Goal: Check status: Check status

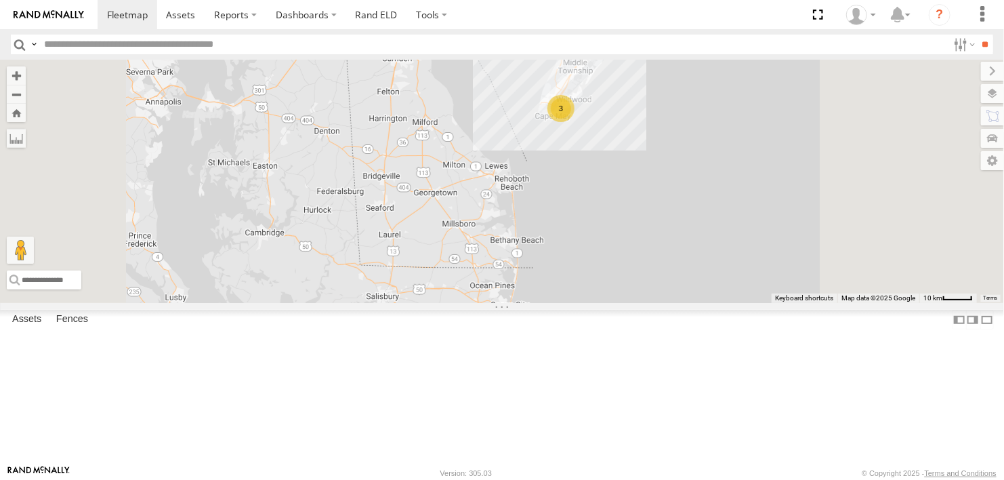
drag, startPoint x: 789, startPoint y: 208, endPoint x: 729, endPoint y: 373, distance: 175.1
click at [729, 303] on div "245048 [PERSON_NAME] 3" at bounding box center [502, 181] width 1004 height 243
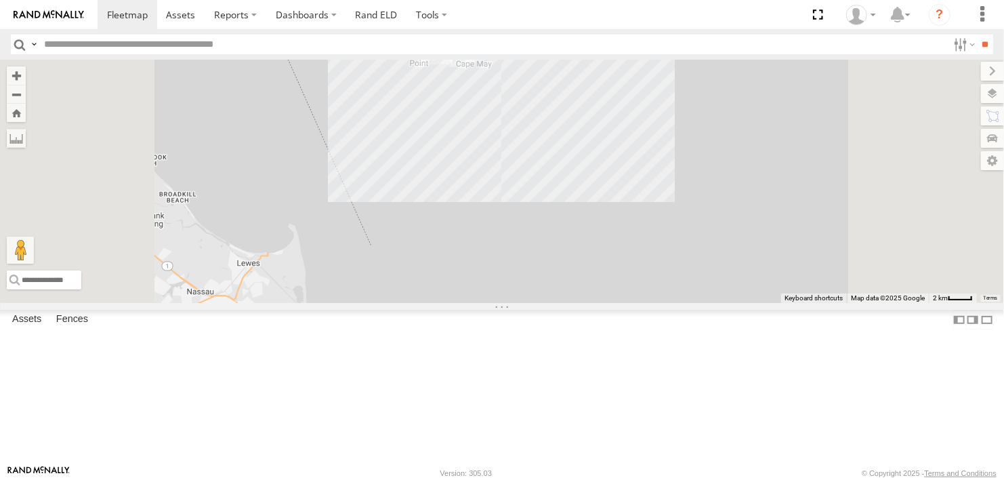
drag, startPoint x: 732, startPoint y: 165, endPoint x: 761, endPoint y: 384, distance: 220.7
click at [761, 303] on div "245048 Charles 468333 Lee" at bounding box center [502, 181] width 1004 height 243
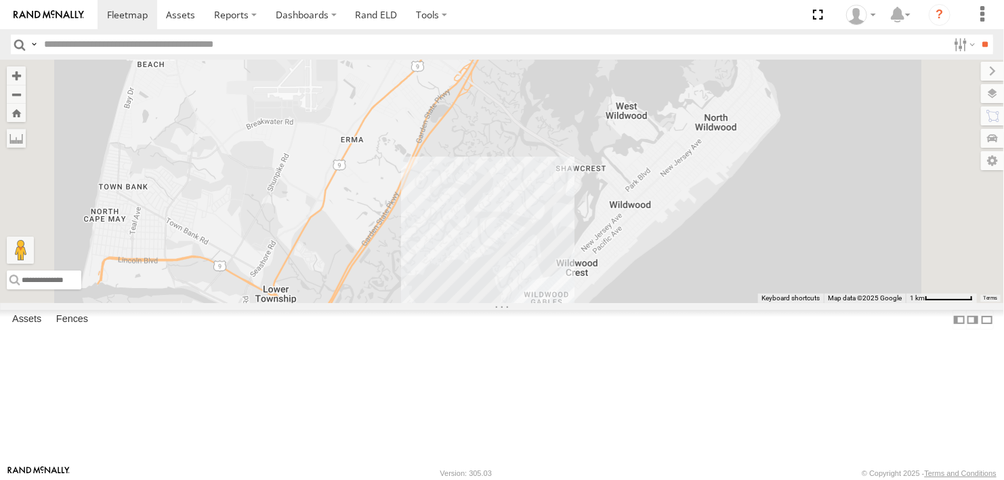
drag, startPoint x: 684, startPoint y: 371, endPoint x: 699, endPoint y: 249, distance: 122.9
click at [699, 249] on div "245048 Charles 468333 Lee 3" at bounding box center [502, 181] width 1004 height 243
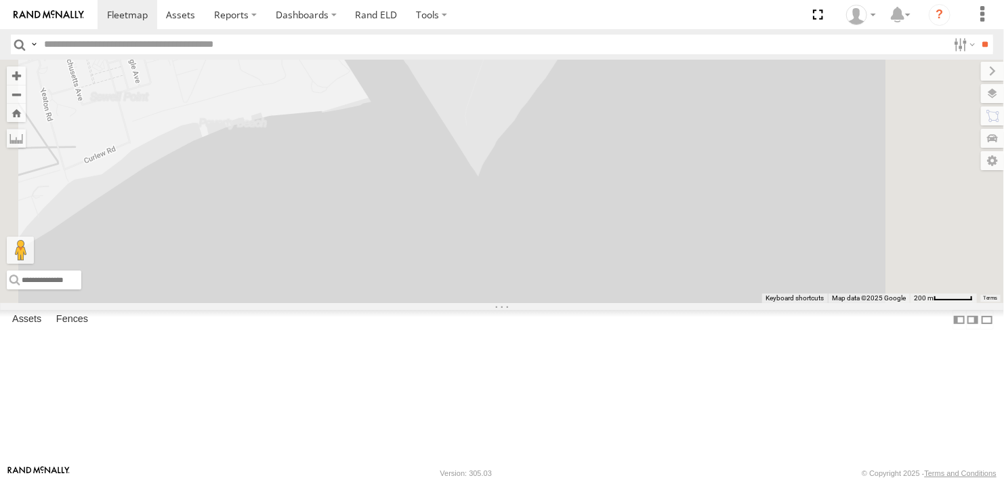
drag, startPoint x: 642, startPoint y: 197, endPoint x: 707, endPoint y: 366, distance: 181.4
click at [707, 303] on div "245048 Charles 468333 Lee" at bounding box center [502, 181] width 1004 height 243
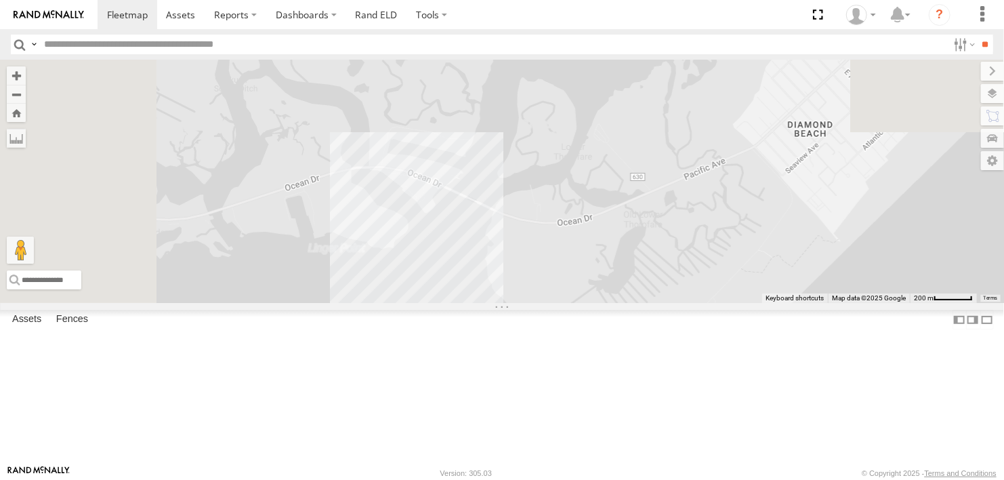
drag, startPoint x: 626, startPoint y: 244, endPoint x: 656, endPoint y: 284, distance: 49.9
click at [656, 284] on div "245048 Charles 468333 Lee" at bounding box center [502, 181] width 1004 height 243
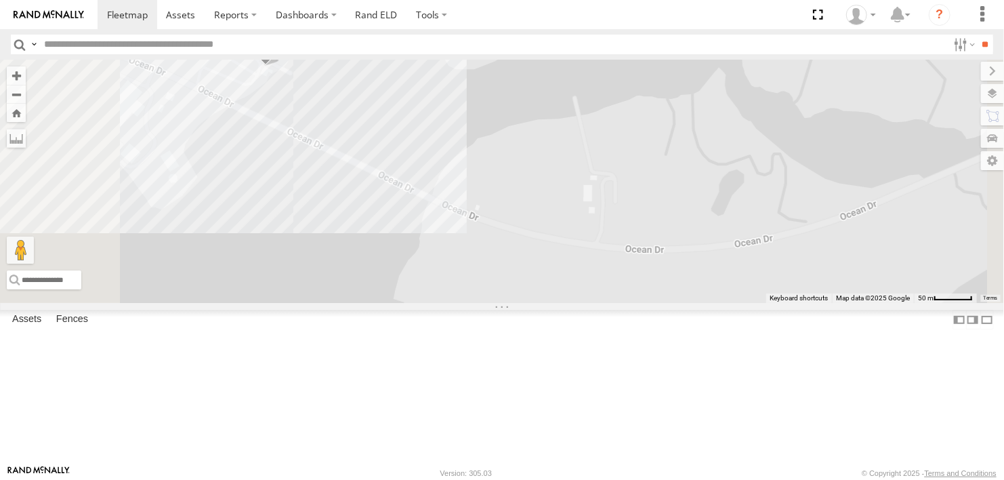
drag, startPoint x: 561, startPoint y: 247, endPoint x: 720, endPoint y: 353, distance: 191.5
click at [720, 303] on div "245048 Charles 468333 Lee 54782 Hino 245047 Shawn 468332 Stanley" at bounding box center [502, 181] width 1004 height 243
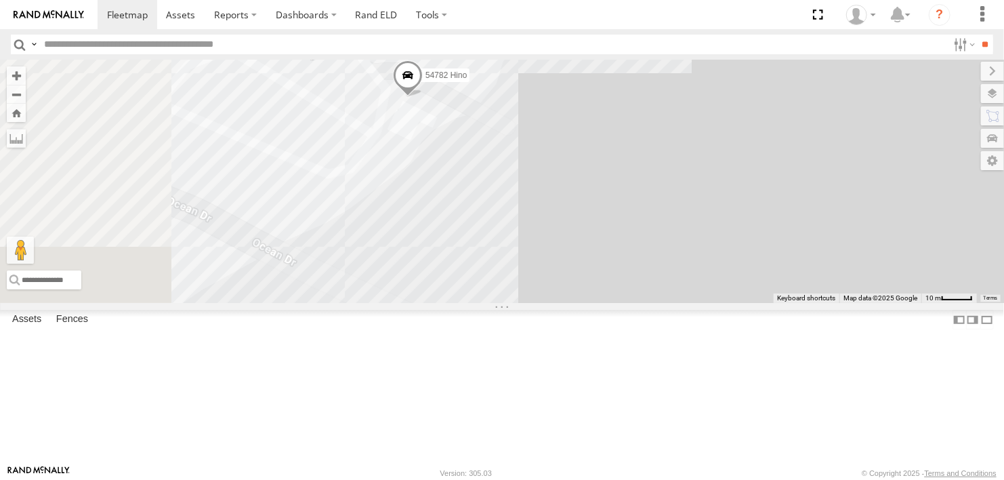
drag, startPoint x: 543, startPoint y: 266, endPoint x: 756, endPoint y: 371, distance: 236.9
click at [756, 303] on div "245048 Charles 468333 Lee 54782 Hino 245047 Shawn 468332 Stanley" at bounding box center [502, 181] width 1004 height 243
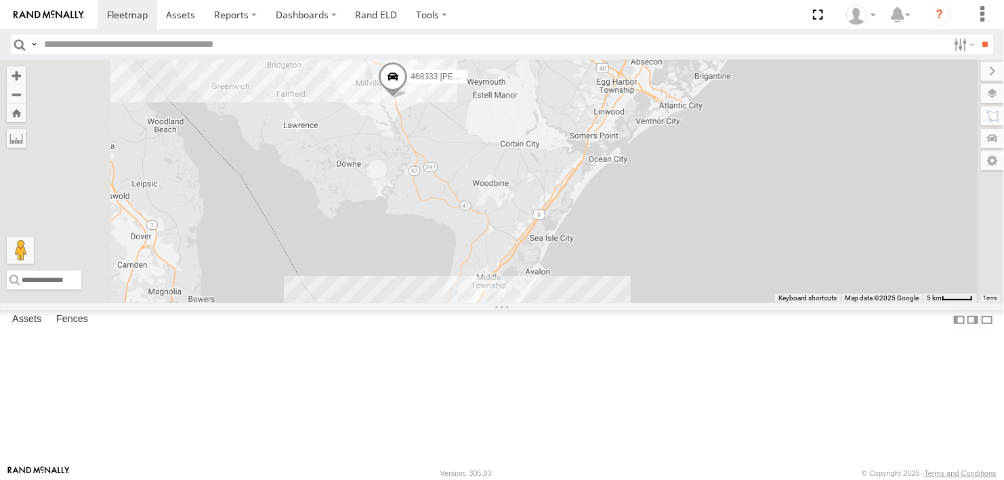
drag, startPoint x: 593, startPoint y: 213, endPoint x: 628, endPoint y: 302, distance: 95.5
click at [632, 303] on div "245048 Charles 468333 Lee 3" at bounding box center [502, 181] width 1004 height 243
click at [408, 102] on span at bounding box center [393, 83] width 30 height 37
click at [411, 86] on label at bounding box center [398, 81] width 26 height 9
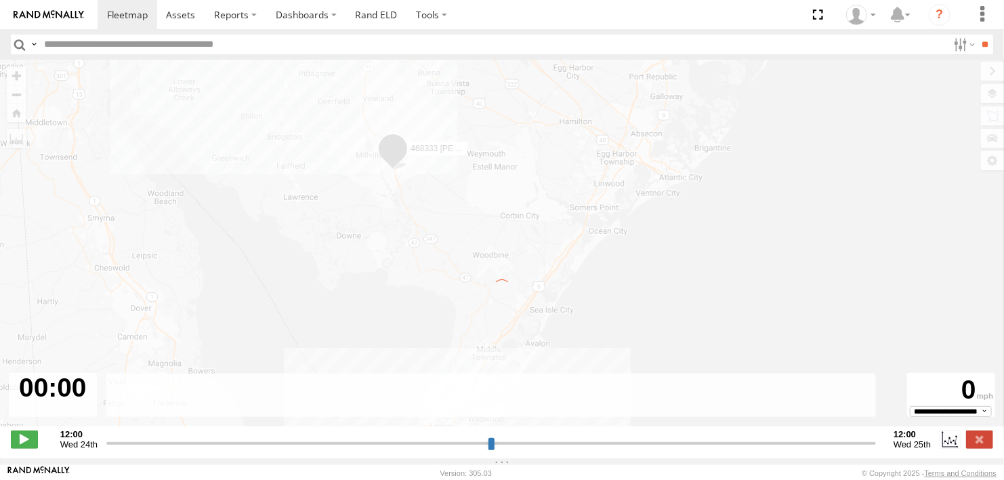
type input "**********"
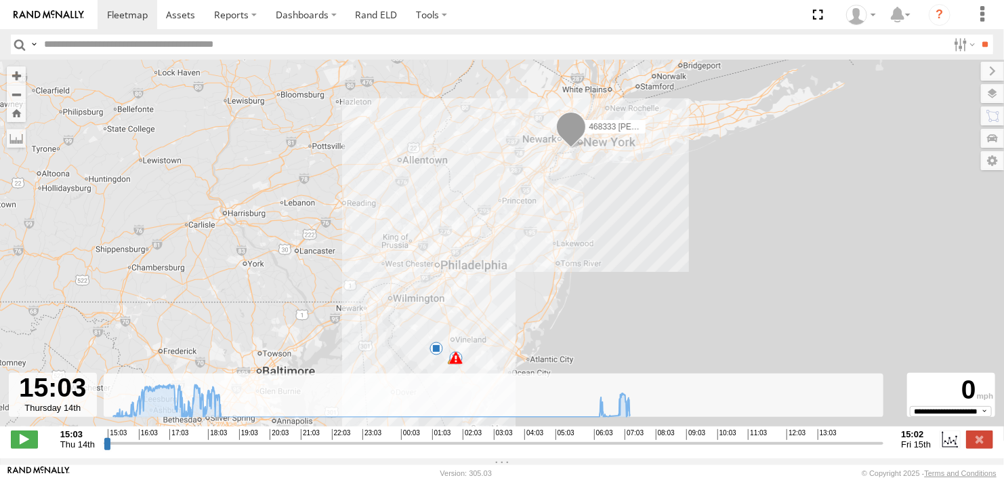
click at [455, 362] on span at bounding box center [456, 358] width 14 height 14
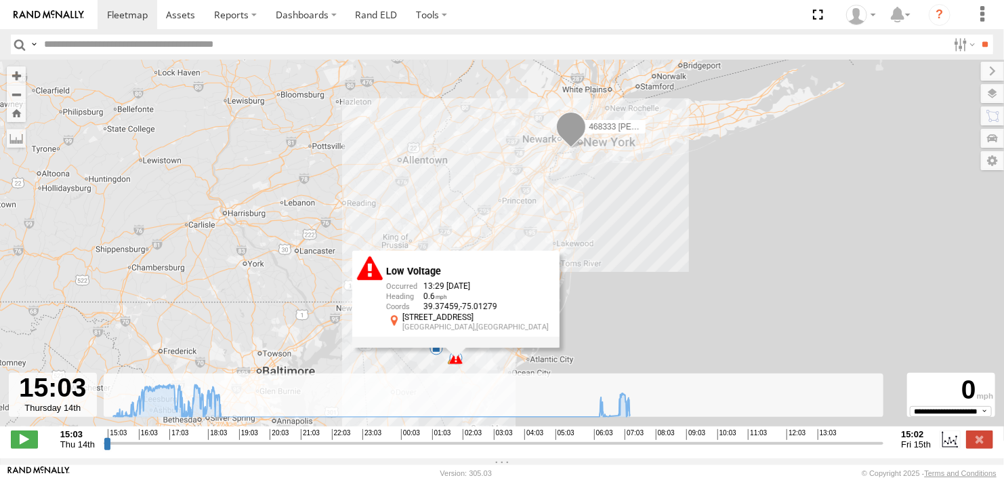
click at [637, 269] on div "468333 Lee 18:31 Thu 07:16 Fri 08:11 Fri 13:29 Fri 13:29 Fri Low Voltage 13:29 …" at bounding box center [502, 250] width 1004 height 381
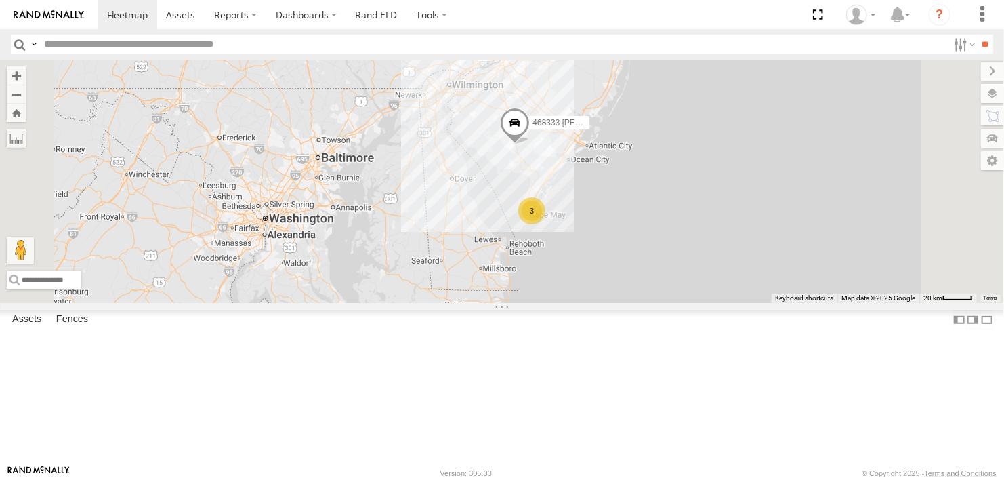
drag, startPoint x: 715, startPoint y: 341, endPoint x: 703, endPoint y: 371, distance: 32.0
click at [703, 303] on div "245048 [PERSON_NAME] 3 468333 [PERSON_NAME]" at bounding box center [502, 181] width 1004 height 243
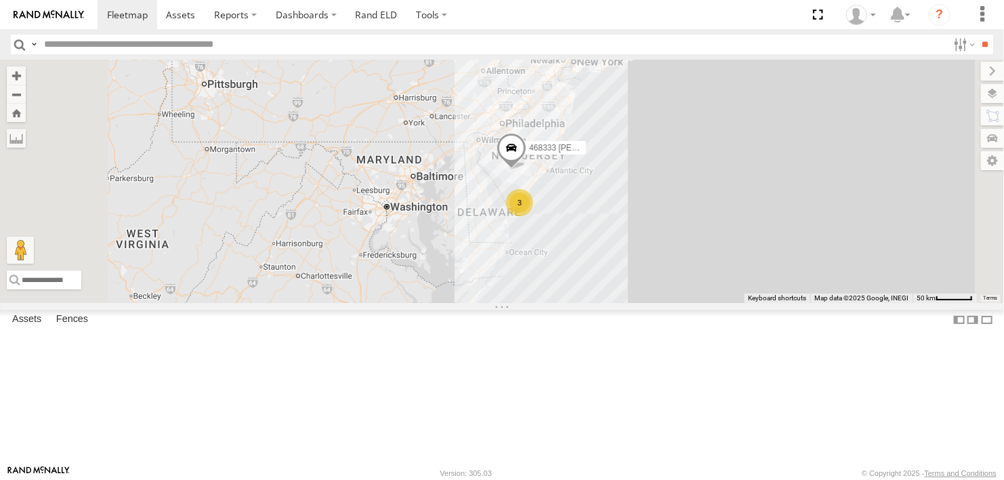
click at [0, 0] on div "468333 [PERSON_NAME] All Assets" at bounding box center [0, 0] width 0 height 0
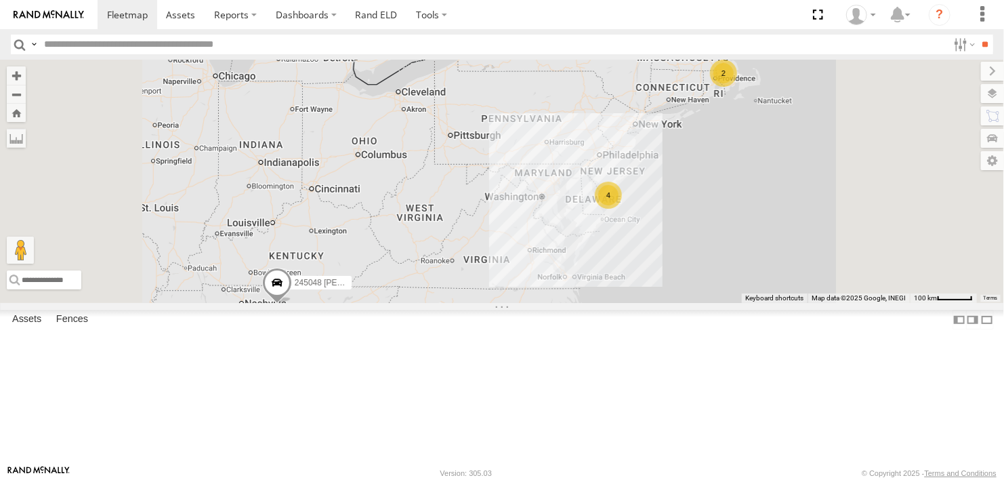
click at [446, 303] on div "2 4 245048 [PERSON_NAME]" at bounding box center [502, 181] width 1004 height 243
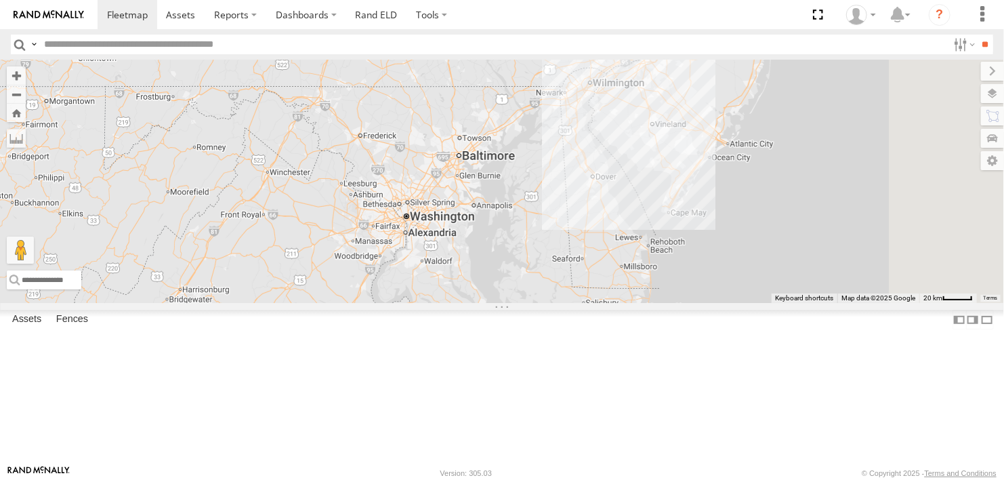
drag, startPoint x: 844, startPoint y: 292, endPoint x: 582, endPoint y: 322, distance: 263.9
click at [582, 303] on div "245048 [PERSON_NAME]" at bounding box center [502, 181] width 1004 height 243
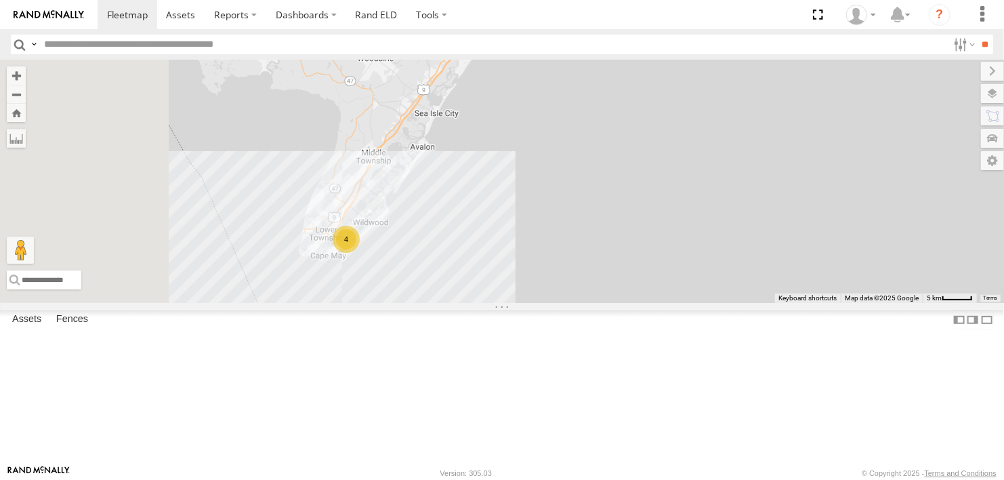
drag, startPoint x: 679, startPoint y: 324, endPoint x: 829, endPoint y: 320, distance: 150.5
click at [829, 303] on div "245048 [PERSON_NAME] 4" at bounding box center [502, 181] width 1004 height 243
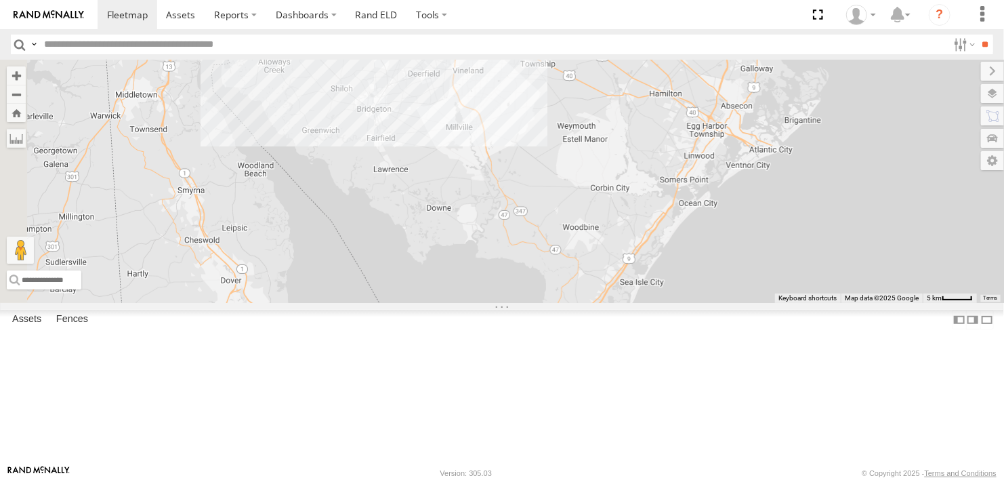
drag, startPoint x: 776, startPoint y: 312, endPoint x: 795, endPoint y: 384, distance: 74.8
click at [796, 303] on div "245048 [PERSON_NAME] 4" at bounding box center [502, 181] width 1004 height 243
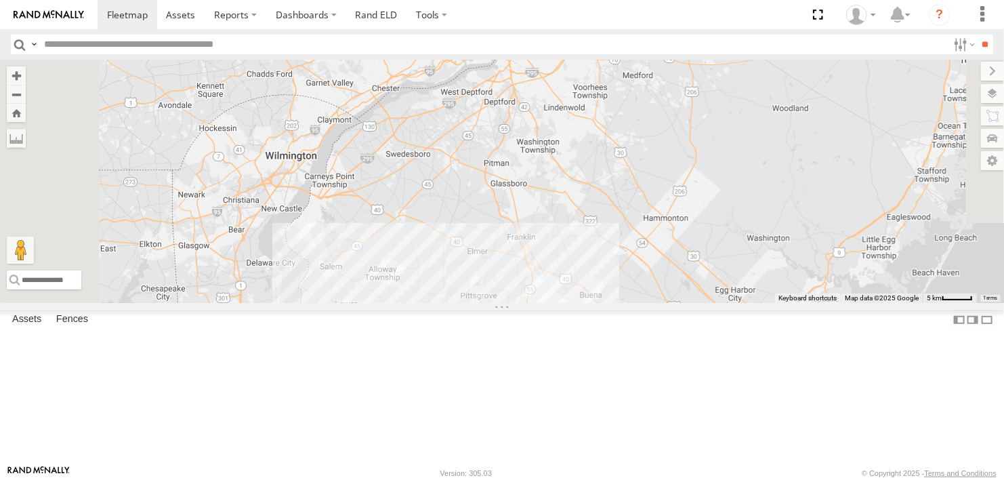
drag, startPoint x: 787, startPoint y: 360, endPoint x: 707, endPoint y: 206, distance: 173.3
click at [742, 276] on div "245048 [PERSON_NAME] 4" at bounding box center [502, 181] width 1004 height 243
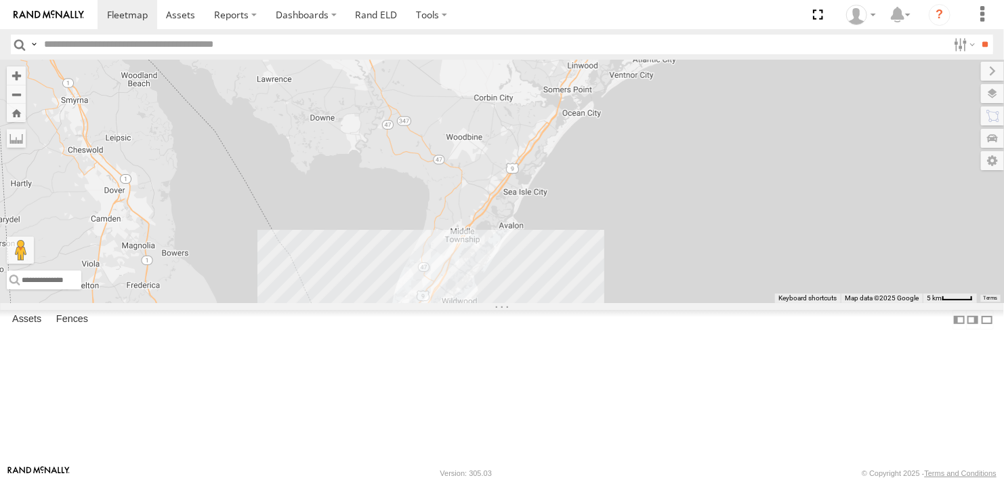
drag, startPoint x: 690, startPoint y: 336, endPoint x: 734, endPoint y: 240, distance: 105.2
click at [734, 240] on div "245048 [PERSON_NAME] 4" at bounding box center [502, 181] width 1004 height 243
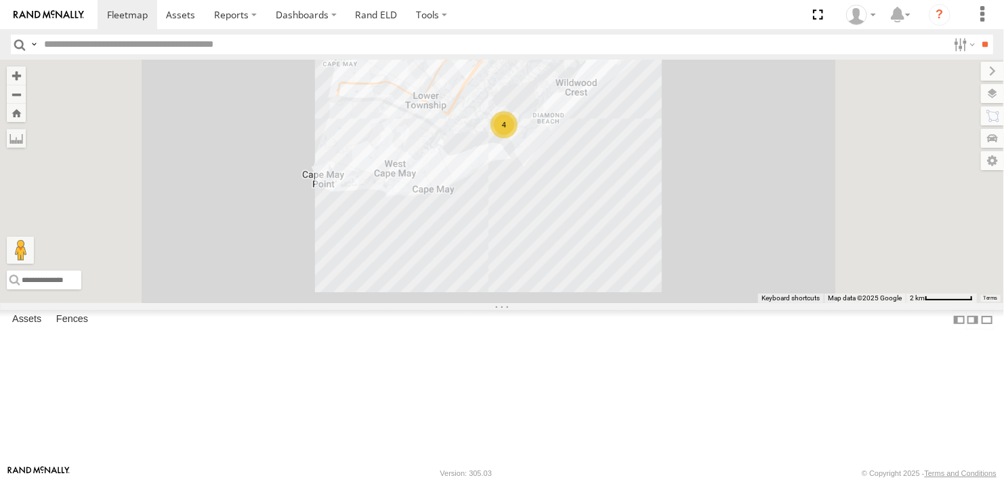
click at [730, 298] on div "245048 [PERSON_NAME] 4" at bounding box center [502, 181] width 1004 height 243
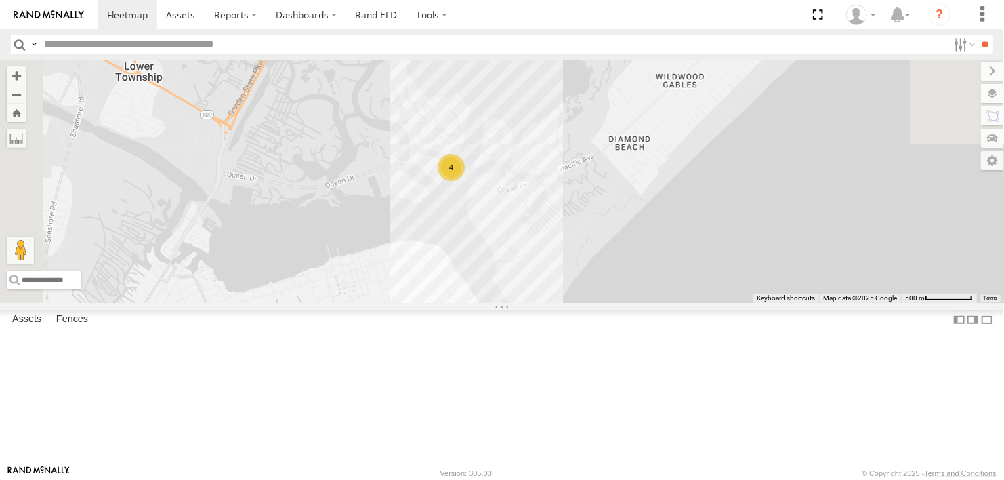
drag, startPoint x: 617, startPoint y: 171, endPoint x: 738, endPoint y: 375, distance: 236.3
click at [738, 303] on div "245048 [PERSON_NAME] 4" at bounding box center [502, 181] width 1004 height 243
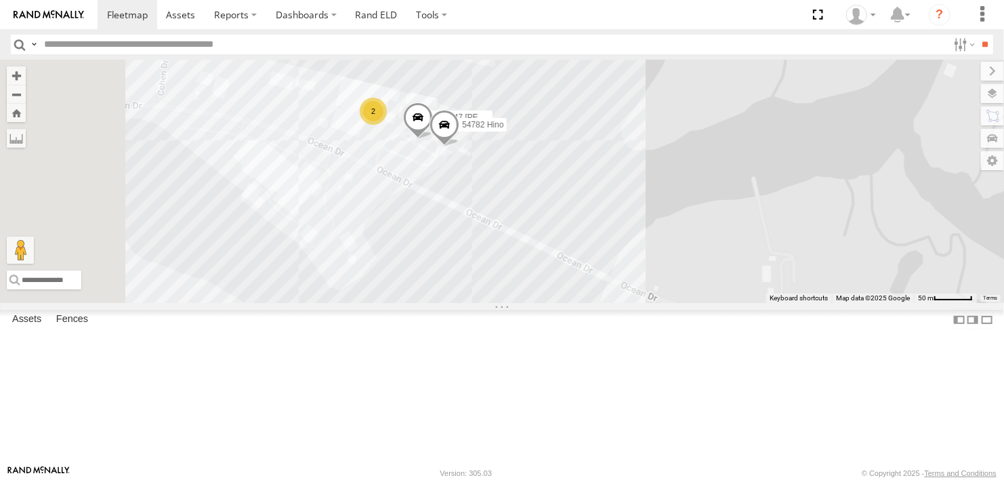
drag, startPoint x: 489, startPoint y: 258, endPoint x: 697, endPoint y: 327, distance: 219.1
click at [697, 303] on div "245048 [PERSON_NAME] 54782 Hino 245047 [PERSON_NAME] 2" at bounding box center [502, 181] width 1004 height 243
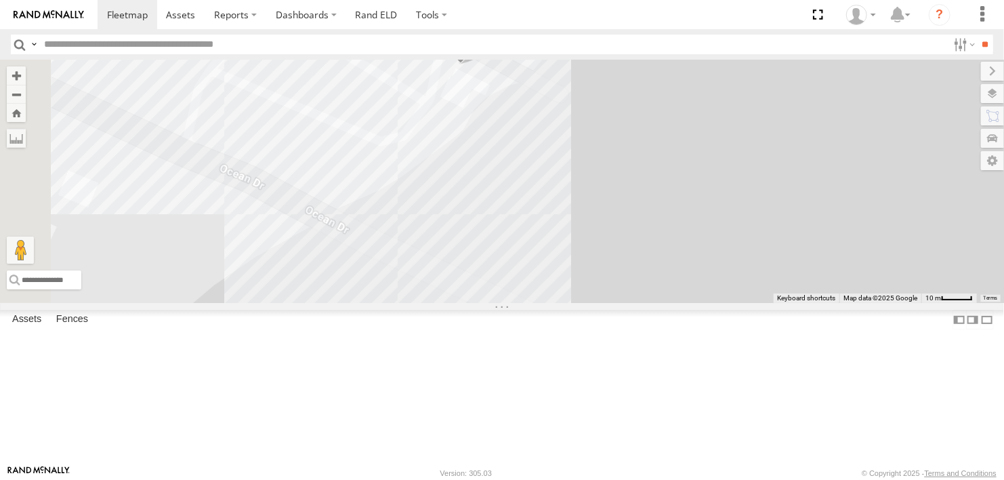
drag, startPoint x: 678, startPoint y: 328, endPoint x: 718, endPoint y: 366, distance: 55.1
click at [718, 303] on div "245048 [PERSON_NAME] 54782 Hino 245047 [PERSON_NAME]" at bounding box center [502, 181] width 1004 height 243
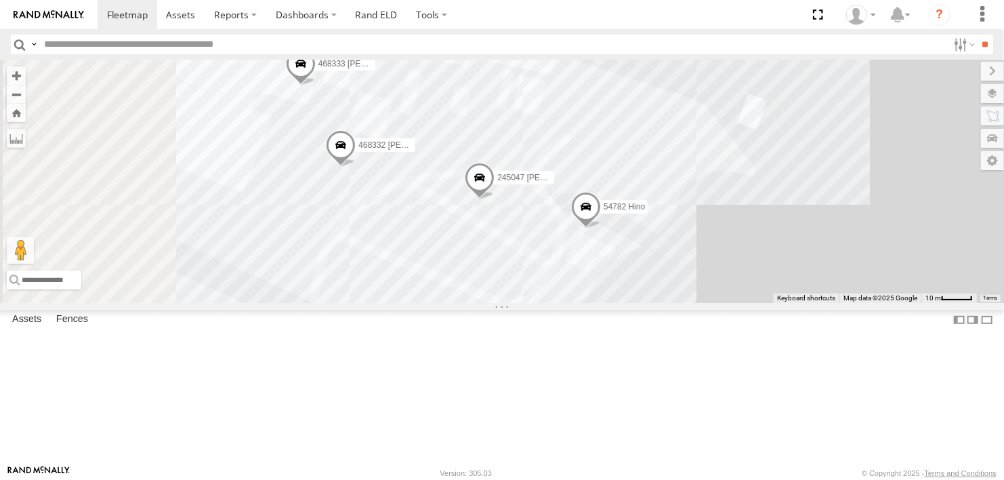
drag, startPoint x: 611, startPoint y: 272, endPoint x: 675, endPoint y: 379, distance: 125.1
click at [675, 303] on div "245048 [PERSON_NAME] 54782 Hino 245047 [PERSON_NAME] 468333 [PERSON_NAME] 46833…" at bounding box center [502, 181] width 1004 height 243
